Goal: Information Seeking & Learning: Find specific page/section

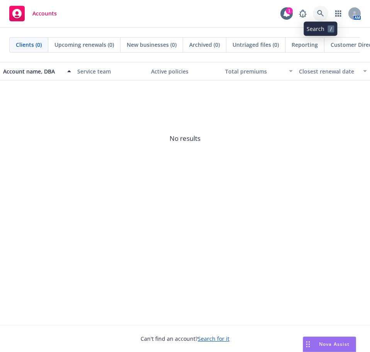
click at [322, 13] on icon at bounding box center [320, 13] width 7 height 7
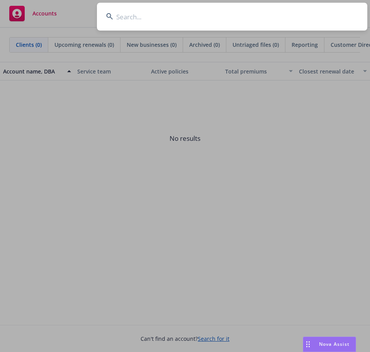
type input "According to our instructions, we manage the following carriers for this client…"
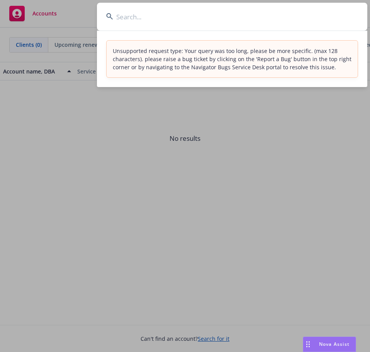
click at [168, 24] on input at bounding box center [232, 17] width 270 height 28
paste input "Retrieving data. Wait a few seconds and try to cut or copy again."
type input "Retrieving data. Wait a few seconds and try to cut or copy again."
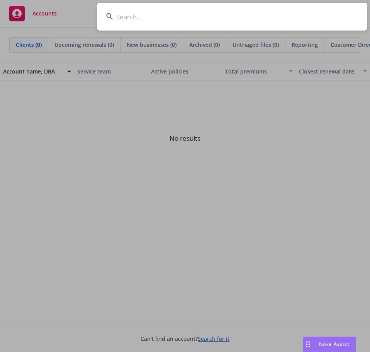
click at [158, 19] on input at bounding box center [232, 17] width 270 height 28
paste input "Vor Biopharma"
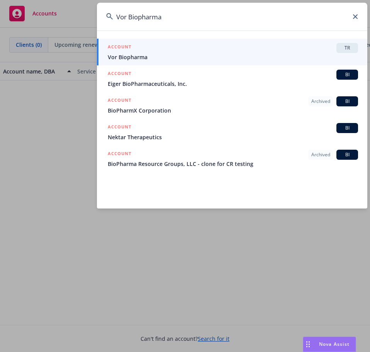
type input "Vor Biopharma"
click at [136, 49] on div "ACCOUNT TR" at bounding box center [233, 48] width 250 height 10
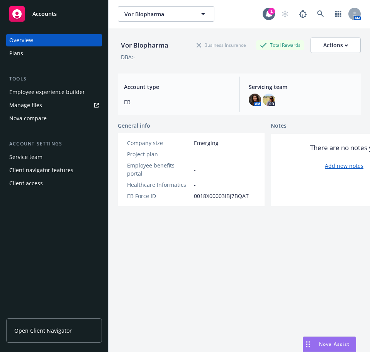
click at [19, 56] on div "Plans" at bounding box center [16, 53] width 14 height 12
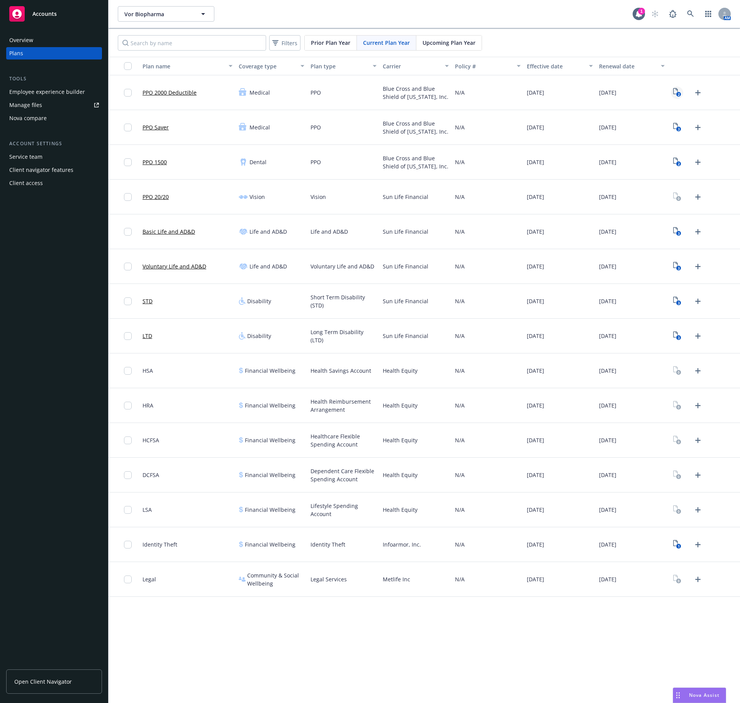
click at [370, 90] on icon "2" at bounding box center [678, 92] width 8 height 9
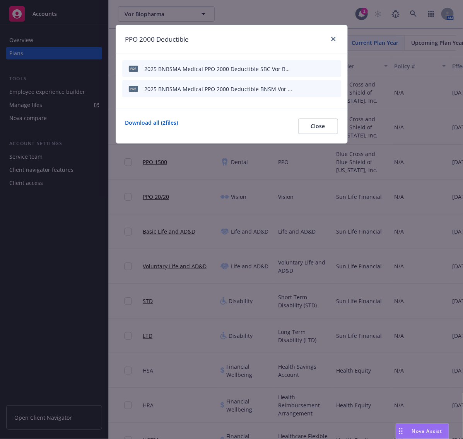
click at [321, 67] on icon "preview file" at bounding box center [321, 68] width 7 height 5
click at [296, 89] on icon "button" at bounding box center [296, 89] width 4 height 4
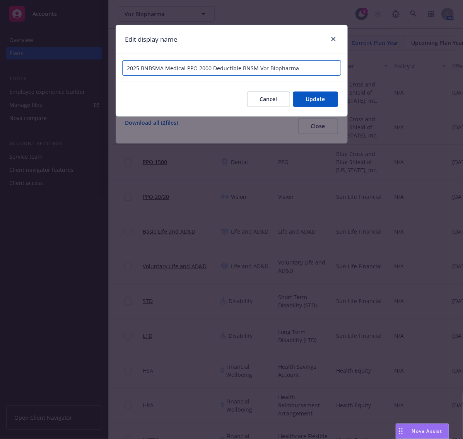
click at [154, 69] on input "2025 BNBSMA Medical PPO 2000 Deductible BNSM Vor Biopharma" at bounding box center [231, 67] width 219 height 15
click at [250, 69] on input "2025 BCBS MA Medical PPO 2000 Deductible BNSM Vor Biopharma" at bounding box center [231, 67] width 219 height 15
type input "2025 BCBS MA Medical PPO 2000 Deductible Benefit Summary Vor Biopharma"
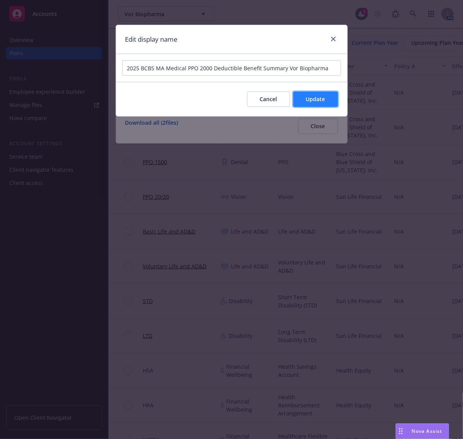
click at [315, 99] on span "Update" at bounding box center [315, 98] width 19 height 7
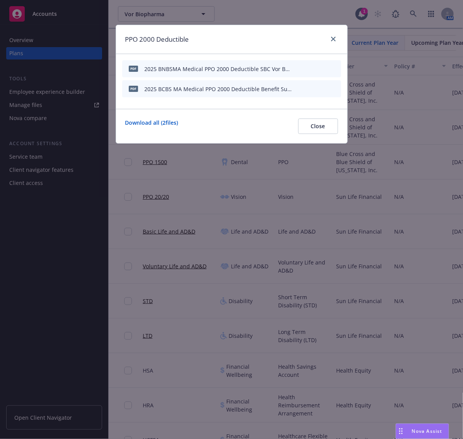
click at [298, 67] on icon "button" at bounding box center [298, 67] width 2 height 2
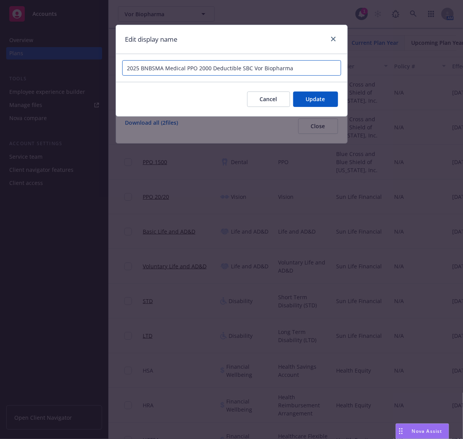
click at [145, 70] on input "2025 BNBSMA Medical PPO 2000 Deductible SBC Vor Biopharma" at bounding box center [231, 67] width 219 height 15
type input "2025 BCBS MA Medical PPO 2000 Deductible SBC Vor Biopharma"
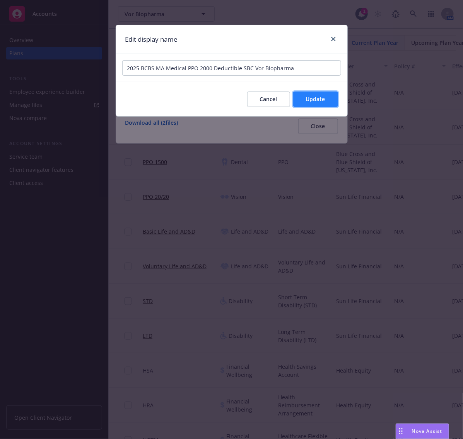
click at [319, 98] on span "Update" at bounding box center [315, 98] width 19 height 7
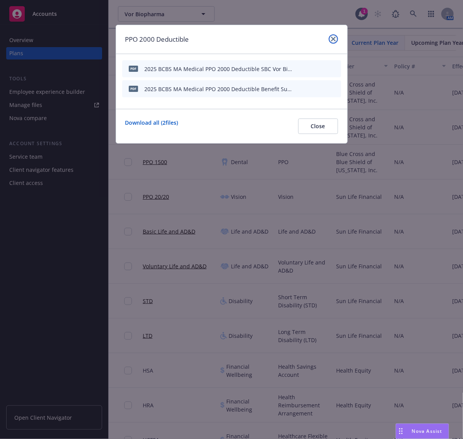
click at [335, 39] on icon "close" at bounding box center [333, 39] width 5 height 5
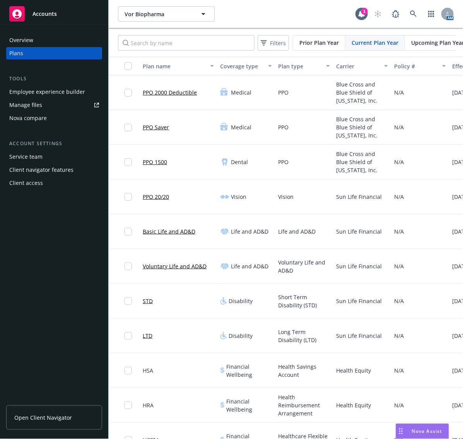
click at [159, 128] on link "PPO Saver" at bounding box center [156, 127] width 26 height 8
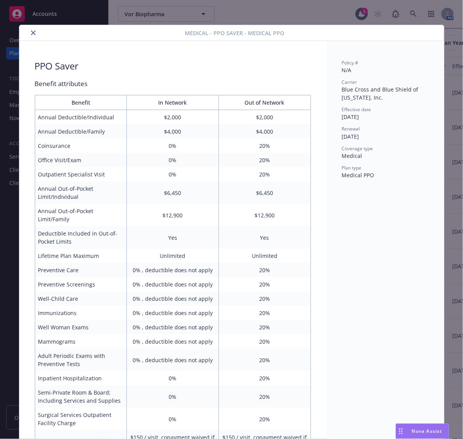
scroll to position [23, 0]
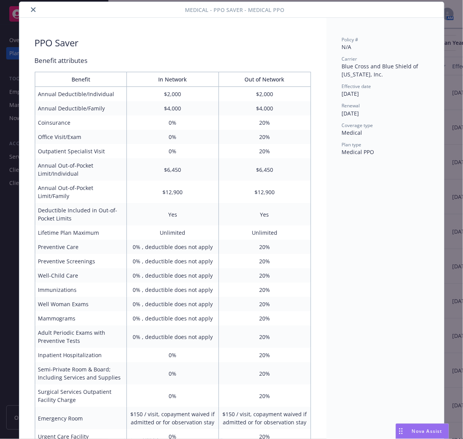
click at [29, 6] on button "close" at bounding box center [33, 9] width 9 height 9
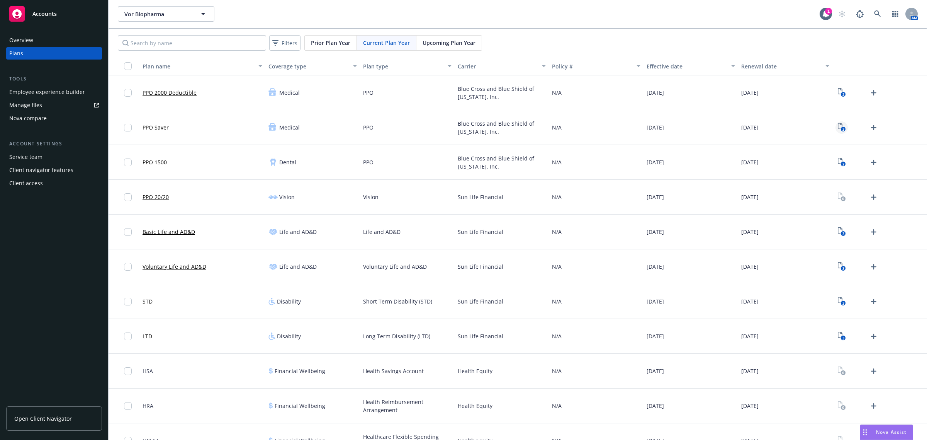
click at [370, 128] on rect "View Plan Documents" at bounding box center [843, 129] width 5 height 5
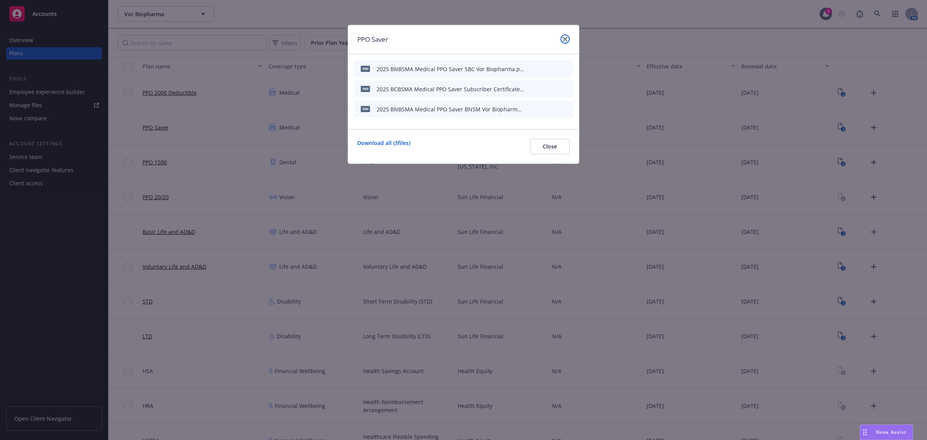
click at [370, 39] on link "close" at bounding box center [565, 38] width 9 height 9
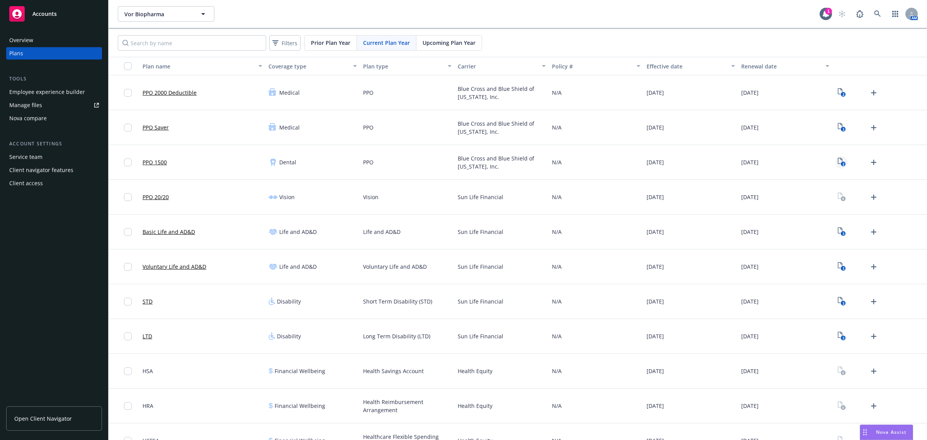
click at [370, 163] on rect "View Plan Documents" at bounding box center [843, 164] width 5 height 5
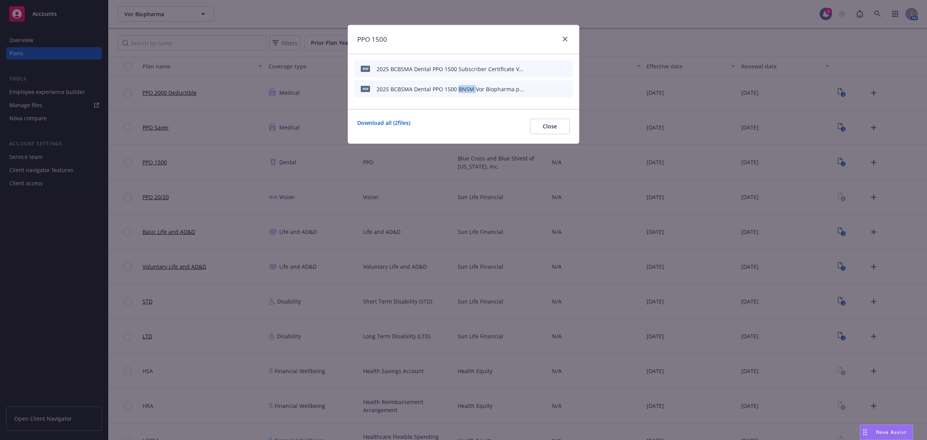
drag, startPoint x: 457, startPoint y: 89, endPoint x: 474, endPoint y: 89, distance: 17.0
click at [370, 89] on div "2025 BCBSMA Dental PPO 1500 BNSM Vor Biopharma.pdf" at bounding box center [451, 89] width 148 height 8
click at [370, 36] on link "close" at bounding box center [565, 38] width 9 height 9
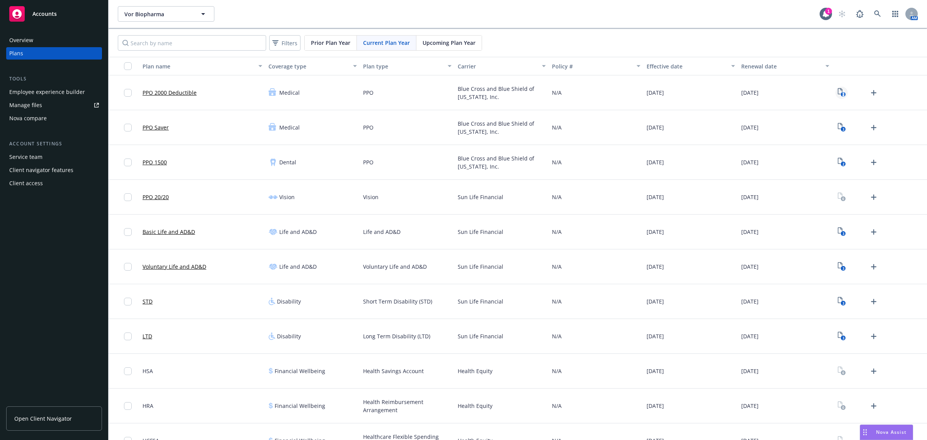
click at [370, 93] on icon "2" at bounding box center [842, 92] width 8 height 9
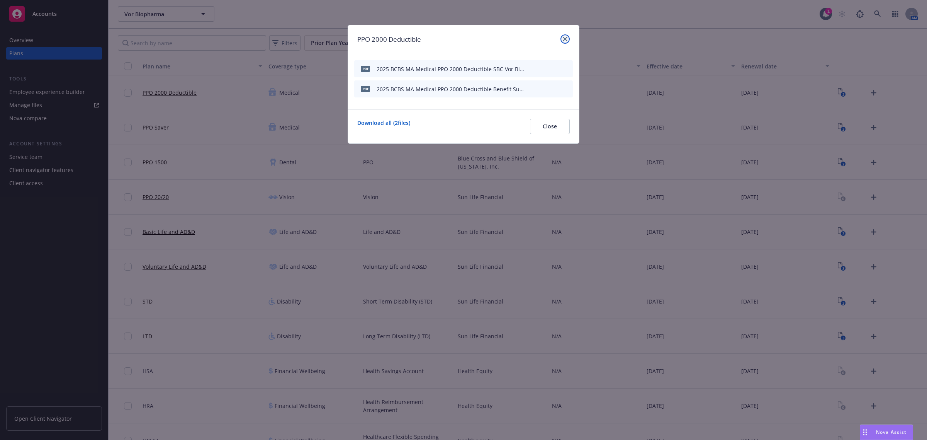
click at [370, 39] on icon "close" at bounding box center [565, 39] width 5 height 5
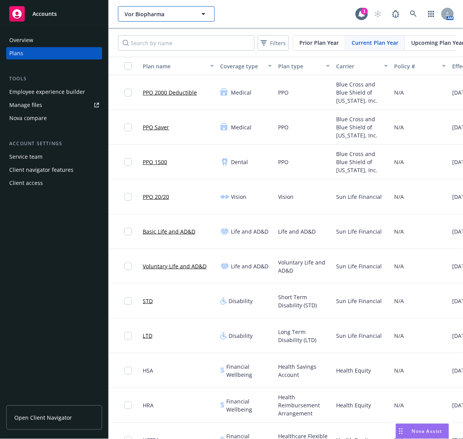
click at [164, 18] on span "Vor Biopharma" at bounding box center [157, 14] width 67 height 8
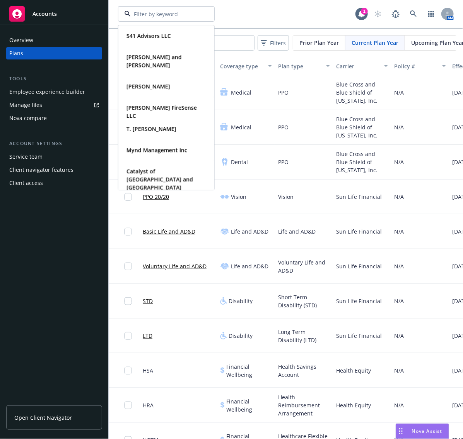
paste input "Bright Homes"
type input "Bright Homes"
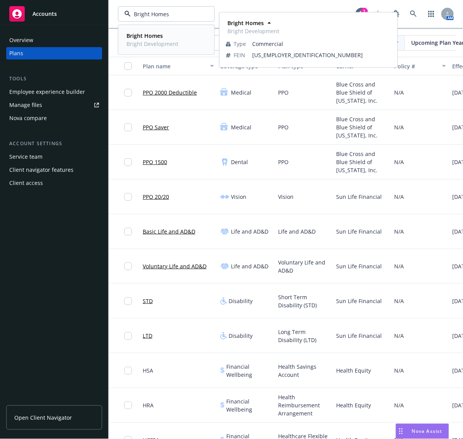
click at [161, 36] on strong "Bright Homes" at bounding box center [144, 35] width 36 height 7
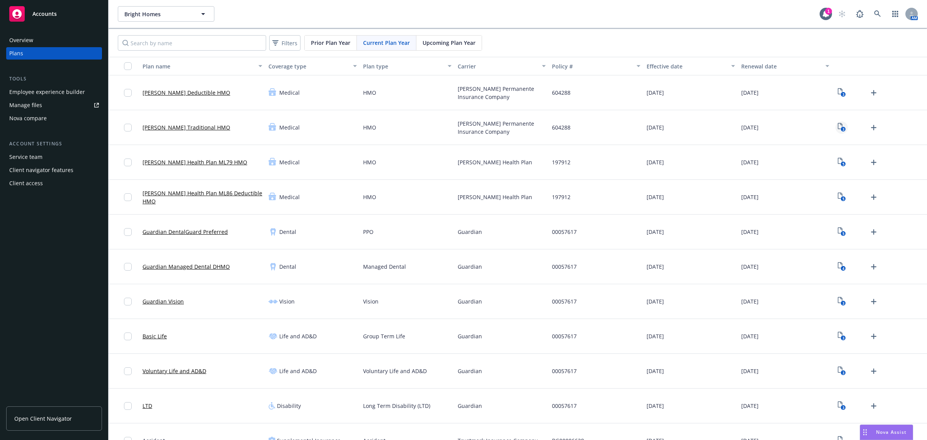
click at [370, 126] on icon "3" at bounding box center [842, 127] width 8 height 9
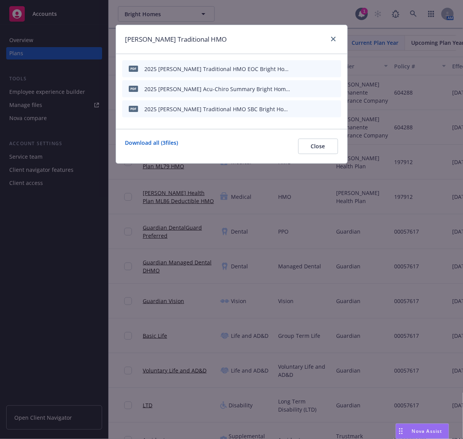
click at [319, 70] on icon "preview file" at bounding box center [321, 68] width 7 height 5
click at [323, 88] on icon "preview file" at bounding box center [321, 88] width 7 height 5
click at [325, 110] on icon "preview file" at bounding box center [321, 108] width 7 height 5
click at [335, 39] on link "close" at bounding box center [332, 38] width 9 height 9
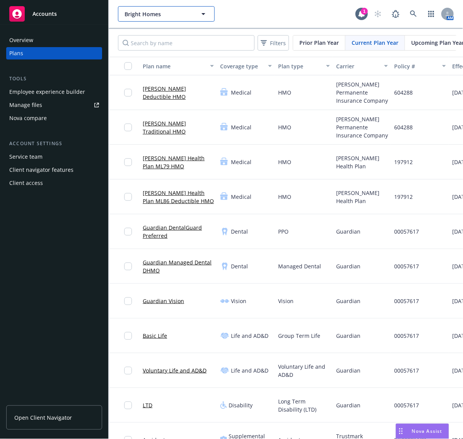
click at [137, 8] on button "Bright Homes" at bounding box center [166, 13] width 97 height 15
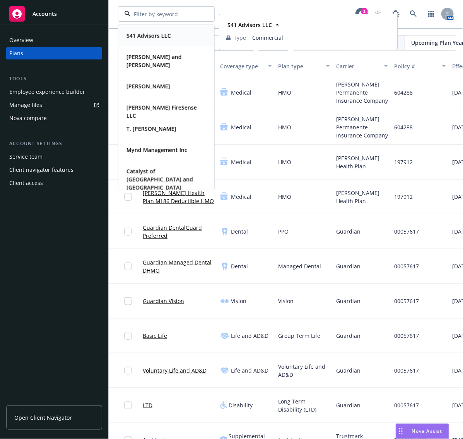
paste input "Lightship RV"
type input "Lightship RV"
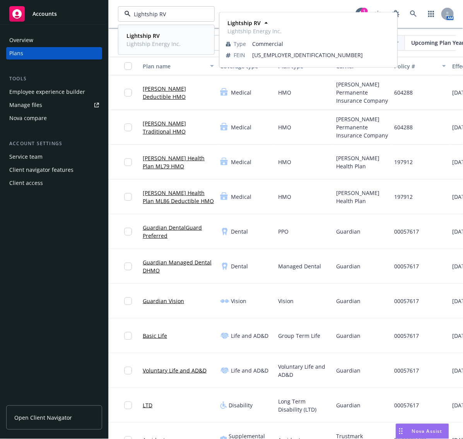
click at [150, 34] on strong "Lightship RV" at bounding box center [142, 35] width 33 height 7
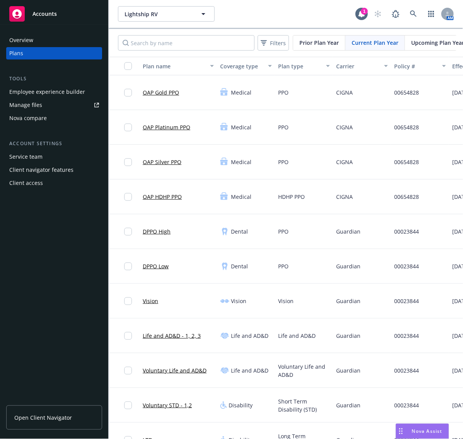
click at [370, 41] on span "Upcoming Plan Year" at bounding box center [437, 43] width 53 height 8
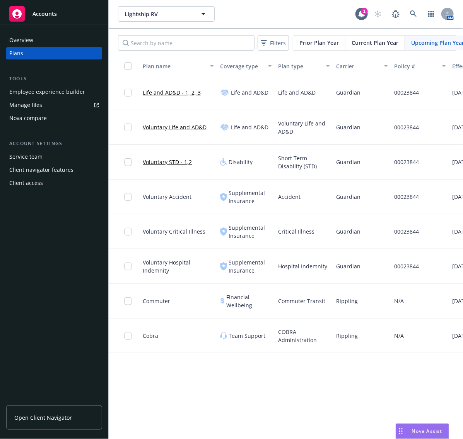
click at [366, 48] on div "Current Plan Year" at bounding box center [375, 43] width 60 height 15
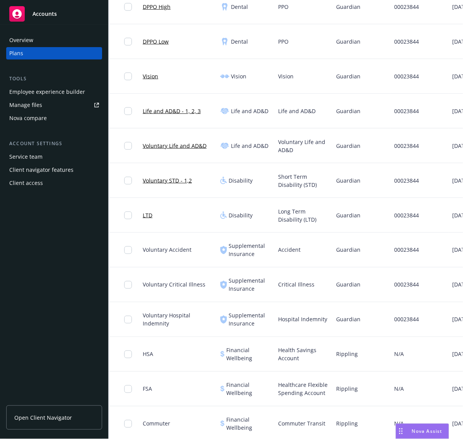
scroll to position [277, 0]
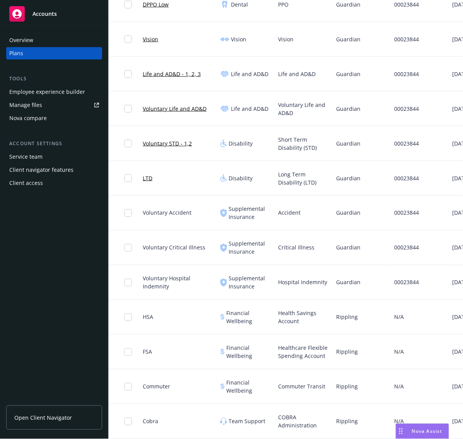
click at [349, 174] on span "Guardian" at bounding box center [348, 178] width 24 height 8
drag, startPoint x: 349, startPoint y: 160, endPoint x: 407, endPoint y: 163, distance: 58.4
click at [370, 163] on div "LTD Disability Long Term Disability (LTD) Guardian 00023844 [DATE] [DATE] 6" at bounding box center [366, 178] width 514 height 35
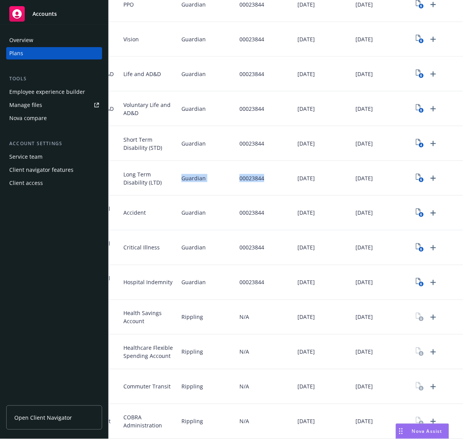
scroll to position [0, 167]
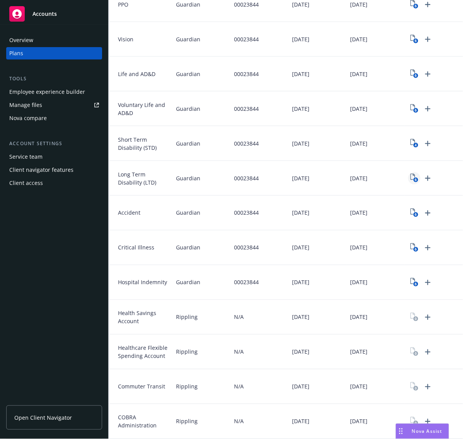
click at [370, 178] on rect "View Plan Documents" at bounding box center [415, 180] width 5 height 5
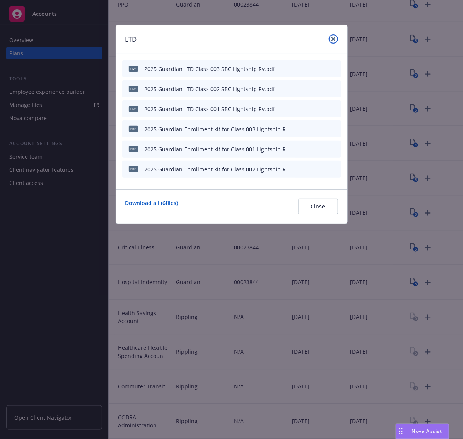
drag, startPoint x: 333, startPoint y: 39, endPoint x: 445, endPoint y: 93, distance: 124.3
click at [333, 39] on icon "close" at bounding box center [333, 39] width 5 height 5
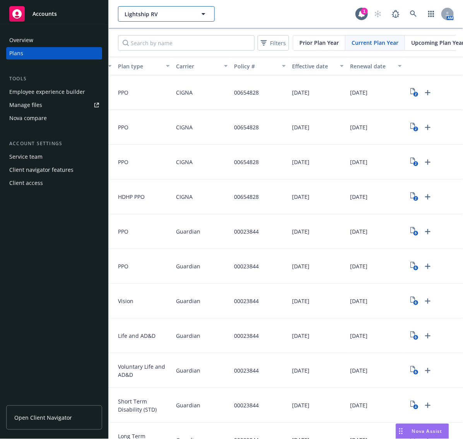
click at [157, 17] on span "Lightship RV" at bounding box center [157, 14] width 67 height 8
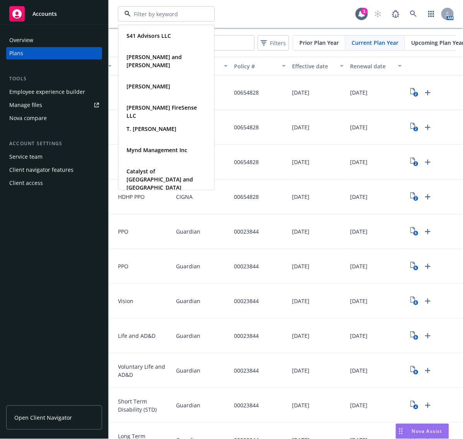
paste input "Third Rock Ventures"
type input "Third Rock Ventures"
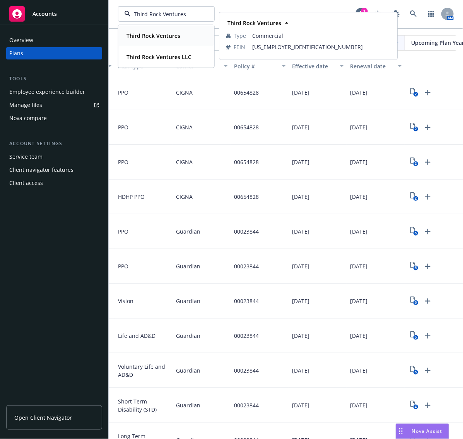
click at [167, 38] on strong "Third Rock Ventures" at bounding box center [153, 35] width 54 height 7
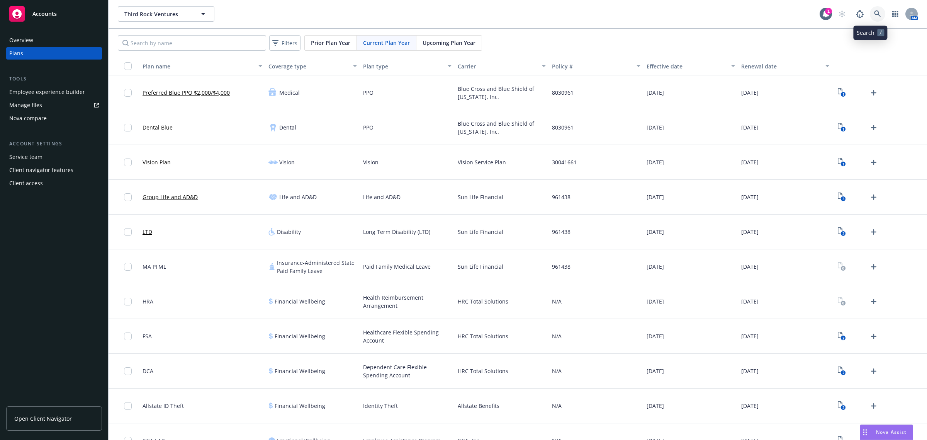
click at [370, 16] on link at bounding box center [877, 13] width 15 height 15
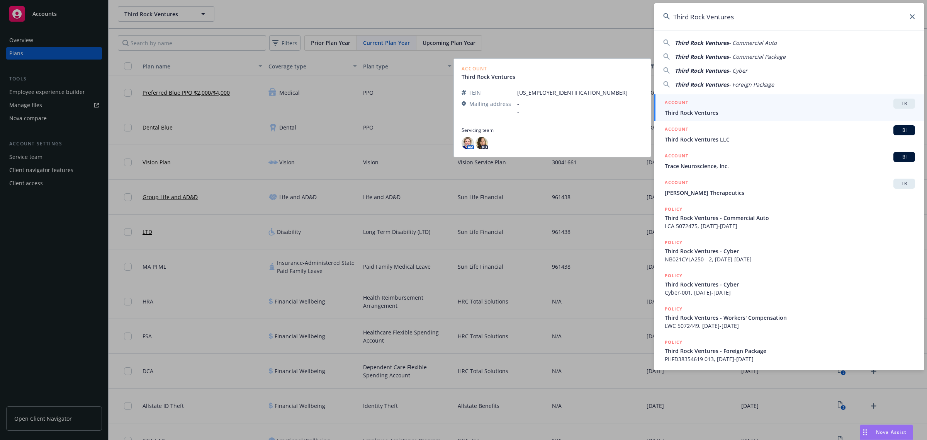
type input "Third Rock Ventures"
click at [370, 110] on span "Third Rock Ventures" at bounding box center [790, 113] width 250 height 8
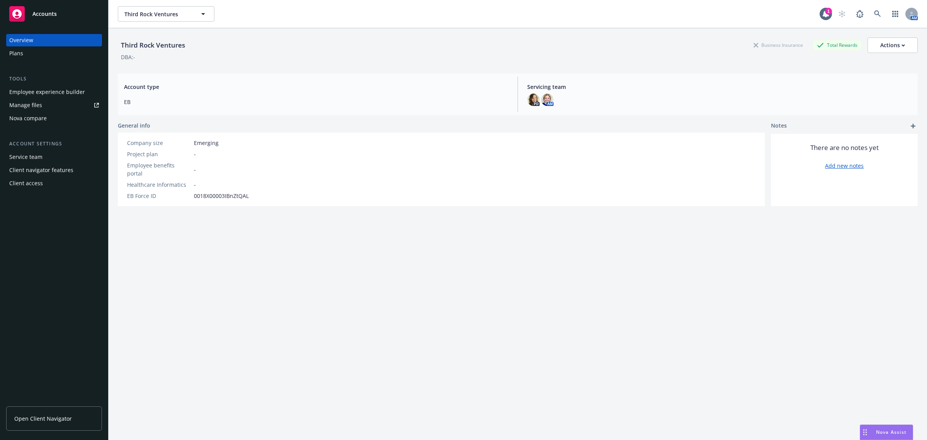
click at [37, 45] on div "Overview" at bounding box center [54, 40] width 90 height 12
click at [38, 51] on div "Plans" at bounding box center [54, 53] width 90 height 12
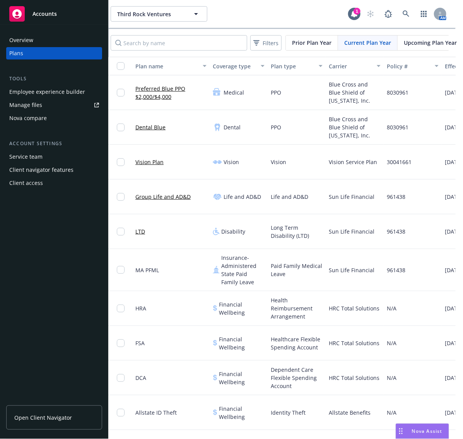
click at [370, 90] on div "8030961" at bounding box center [412, 92] width 58 height 35
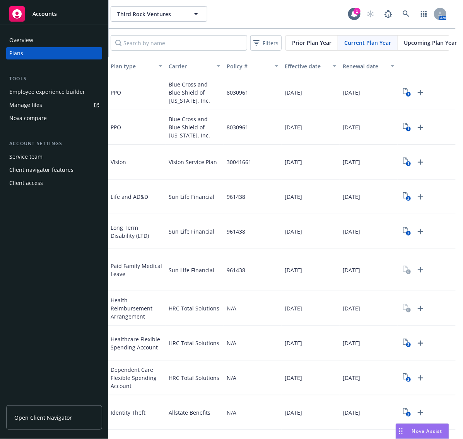
scroll to position [0, 174]
click at [370, 93] on icon "1" at bounding box center [407, 92] width 8 height 9
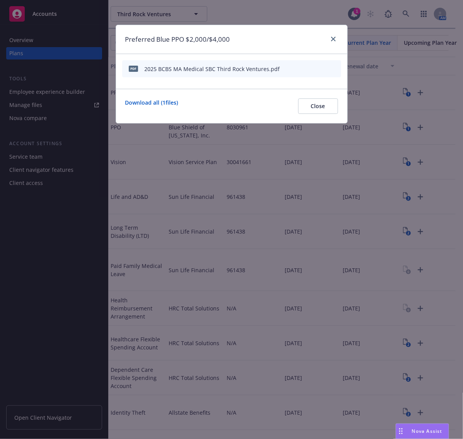
click at [322, 68] on icon "preview file" at bounding box center [321, 68] width 7 height 5
click at [330, 111] on button "Close" at bounding box center [318, 106] width 40 height 15
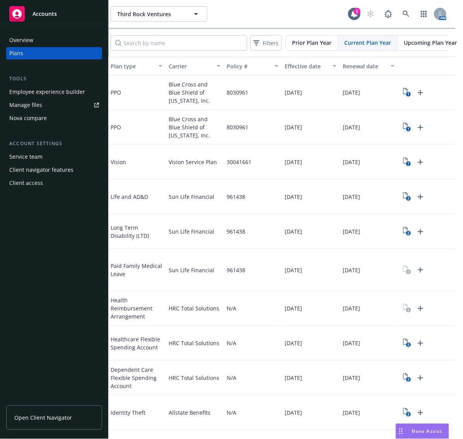
click at [370, 127] on rect "View Plan Documents" at bounding box center [407, 129] width 5 height 5
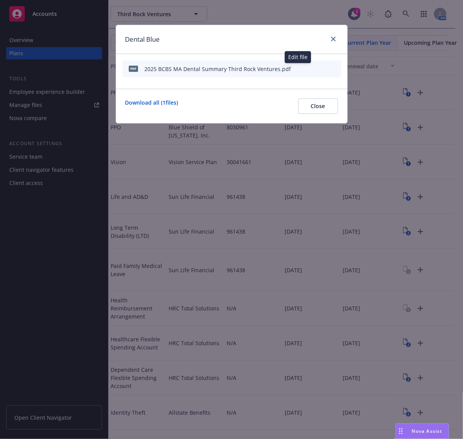
click at [298, 72] on button at bounding box center [297, 69] width 5 height 8
click at [298, 70] on icon "button" at bounding box center [296, 68] width 5 height 5
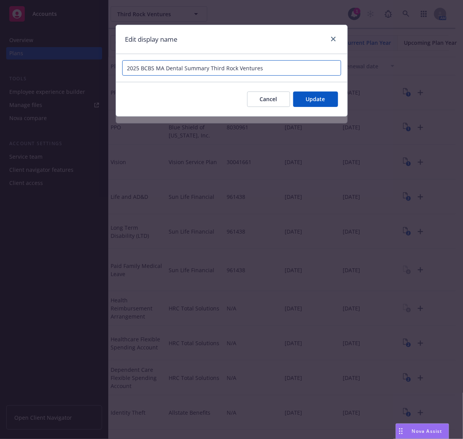
click at [184, 68] on input "2025 BCBS MA Dental Summary Third Rock Ventures" at bounding box center [231, 67] width 219 height 15
type input "2025 BCBS MA Dental Benefits Summary Third Rock Ventures"
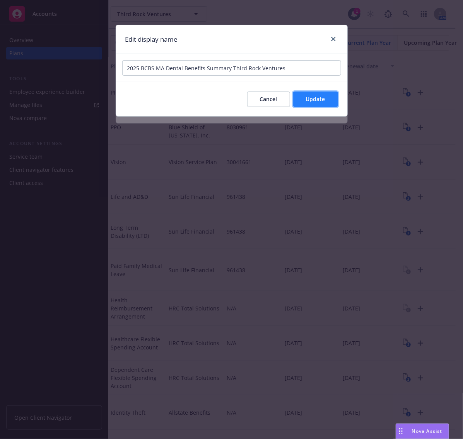
click at [323, 102] on span "Update" at bounding box center [315, 98] width 19 height 7
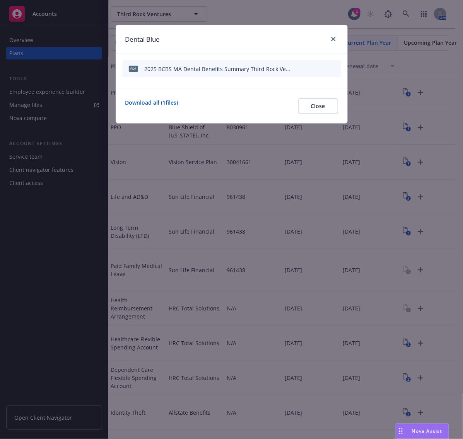
click at [231, 71] on div "2025 BCBS MA Dental Benefits Summary Third Rock Ventures.pdf" at bounding box center [219, 69] width 148 height 8
click at [324, 68] on icon "preview file" at bounding box center [321, 68] width 7 height 5
click at [330, 39] on link "close" at bounding box center [332, 38] width 9 height 9
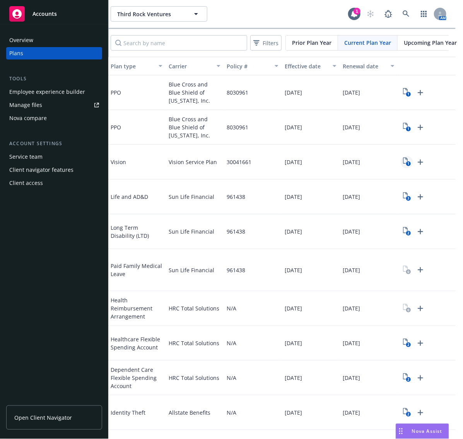
click at [370, 162] on icon "1" at bounding box center [407, 162] width 8 height 9
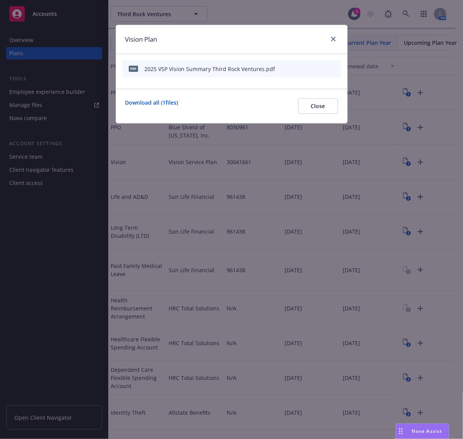
click at [297, 69] on icon "button" at bounding box center [296, 69] width 4 height 4
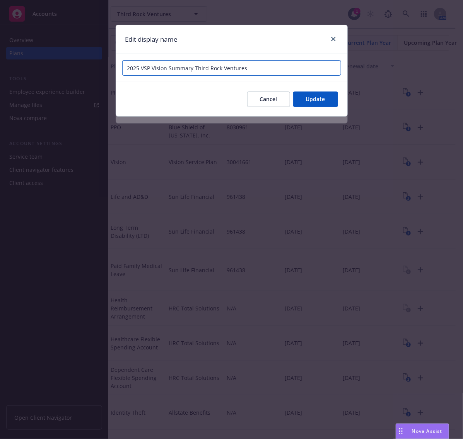
click at [168, 66] on input "2025 VSP Vision Summary Third Rock Ventures" at bounding box center [231, 67] width 219 height 15
type input "2025 VSP Vision Benefits Summary Third Rock Ventures"
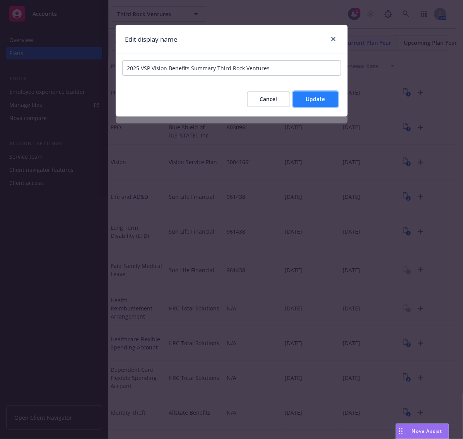
click at [318, 100] on span "Update" at bounding box center [315, 98] width 19 height 7
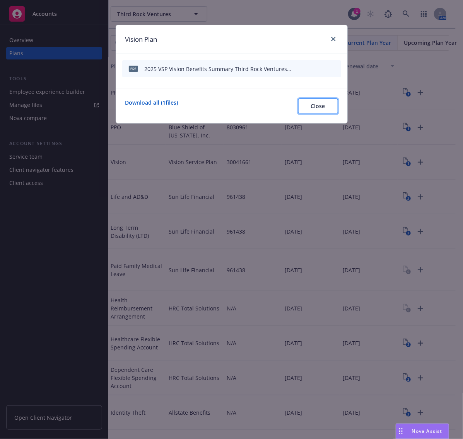
click at [318, 104] on span "Close" at bounding box center [318, 105] width 14 height 7
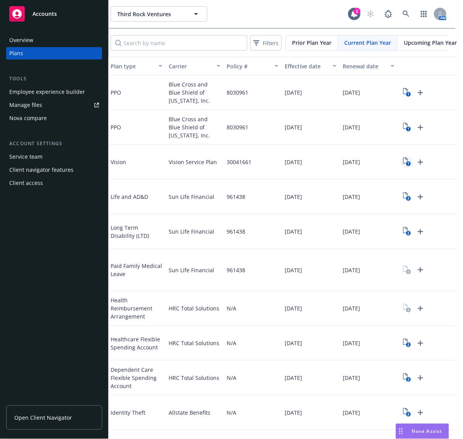
click at [370, 162] on icon "1" at bounding box center [407, 162] width 8 height 9
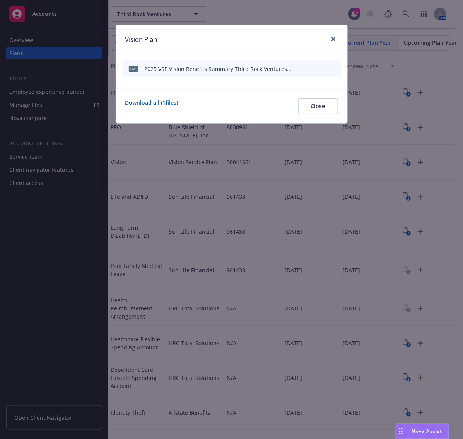
click at [321, 71] on button at bounding box center [321, 69] width 7 height 8
click at [323, 68] on icon "preview file" at bounding box center [321, 68] width 7 height 5
click at [332, 39] on icon "close" at bounding box center [333, 39] width 5 height 5
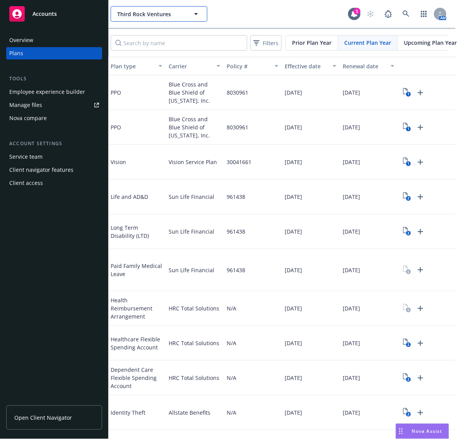
drag, startPoint x: 148, startPoint y: 9, endPoint x: 147, endPoint y: 17, distance: 8.1
click at [148, 10] on button "Third Rock Ventures" at bounding box center [159, 13] width 97 height 15
paste input "RADCO Management, Inc"
type input "RADCO Management, Inc"
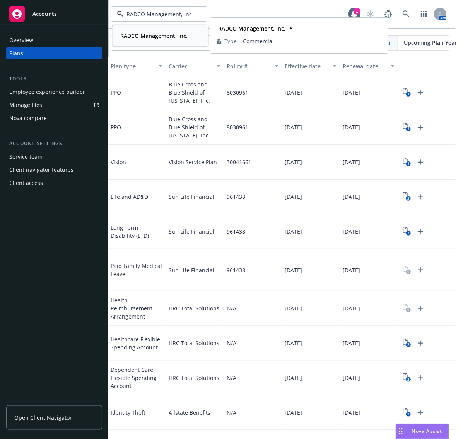
click at [153, 36] on strong "RADCO Management, Inc." at bounding box center [154, 35] width 67 height 7
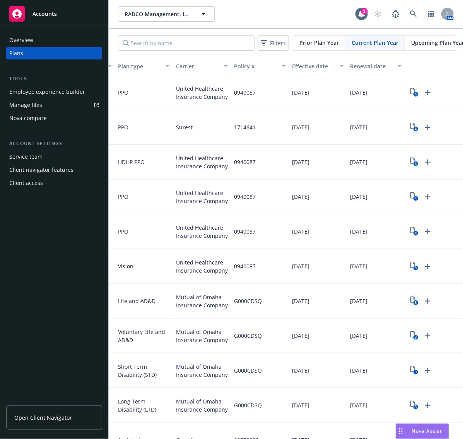
click at [370, 300] on icon "3" at bounding box center [414, 301] width 8 height 9
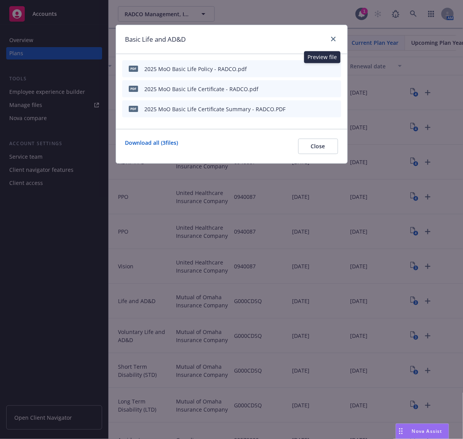
click at [321, 68] on icon "preview file" at bounding box center [321, 68] width 7 height 5
click at [297, 69] on icon "button" at bounding box center [296, 69] width 4 height 4
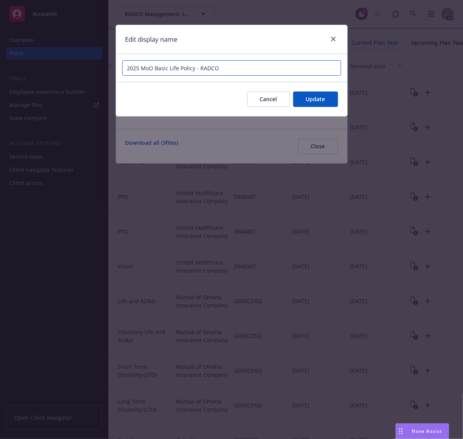
click at [200, 68] on input "2025 MoO Basic Life Policy - RADCO" at bounding box center [231, 67] width 219 height 15
type input "2025 MoO Basic Life Policy RADCO"
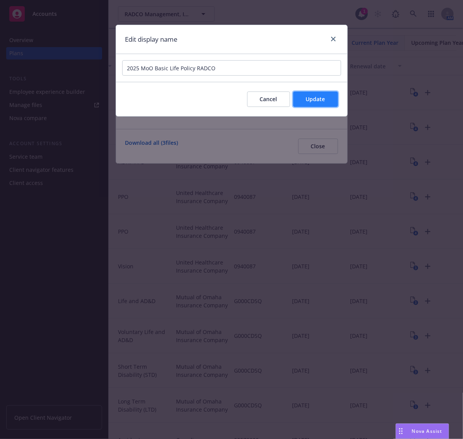
click at [316, 99] on span "Update" at bounding box center [315, 98] width 19 height 7
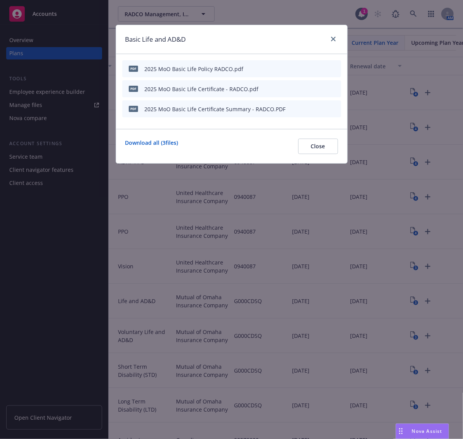
click at [294, 90] on icon "button" at bounding box center [296, 89] width 5 height 5
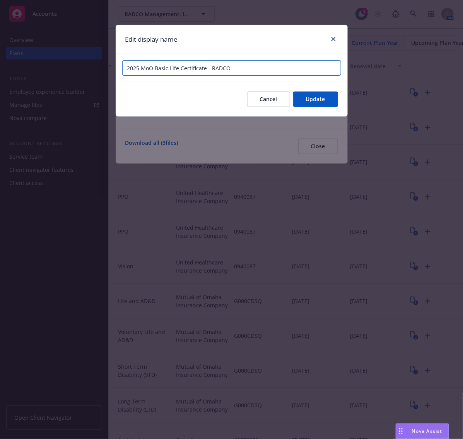
click at [210, 69] on input "2025 MoO Basic Life Certificate - RADCO" at bounding box center [231, 67] width 219 height 15
type input "2025 MoO Basic Life Certificate RADCO"
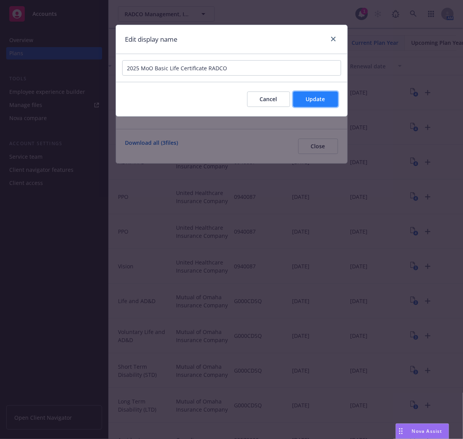
click at [319, 97] on span "Update" at bounding box center [315, 98] width 19 height 7
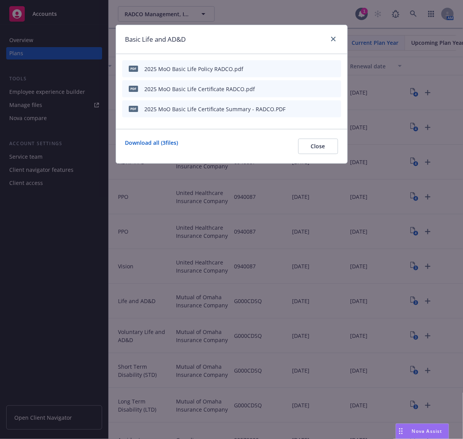
click at [298, 109] on icon "button" at bounding box center [296, 109] width 4 height 4
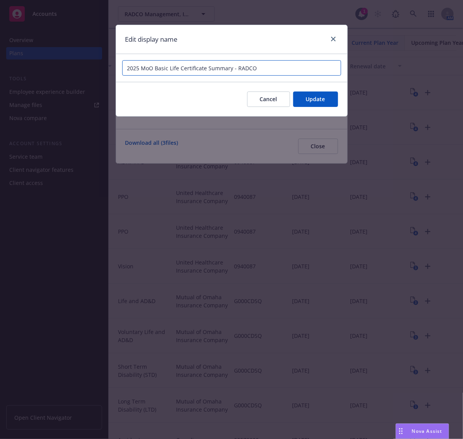
click at [235, 70] on input "2025 MoO Basic Life Certificate Summary - RADCO" at bounding box center [231, 67] width 219 height 15
type input "2025 MoO Basic Life Certificate Summary RADCO"
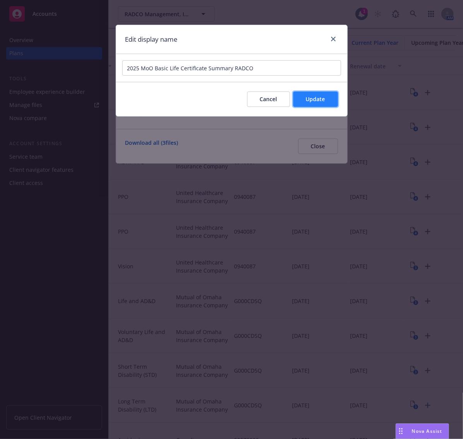
click at [308, 99] on span "Update" at bounding box center [315, 98] width 19 height 7
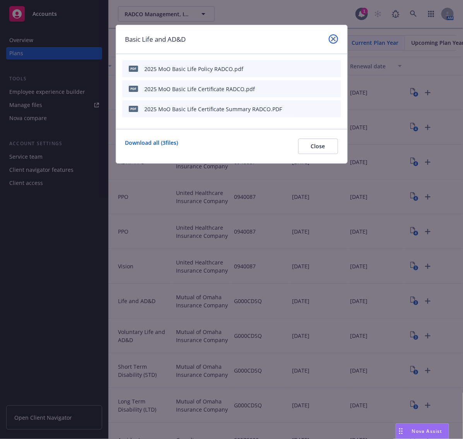
click at [332, 42] on link "close" at bounding box center [332, 38] width 9 height 9
